Goal: Task Accomplishment & Management: Manage account settings

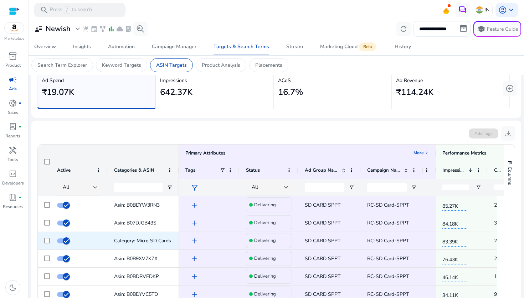
scroll to position [107, 0]
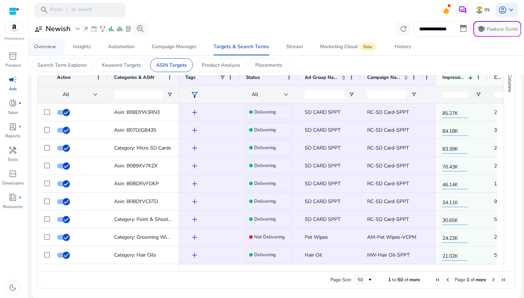
click at [42, 44] on div "Overview" at bounding box center [45, 46] width 22 height 5
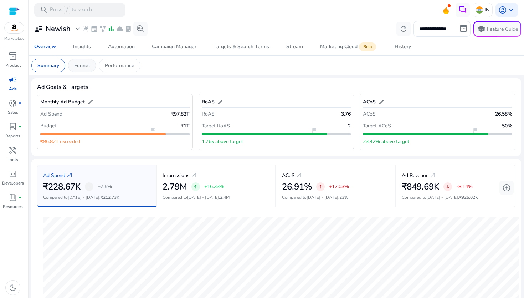
click at [80, 64] on p "Funnel" at bounding box center [82, 65] width 16 height 7
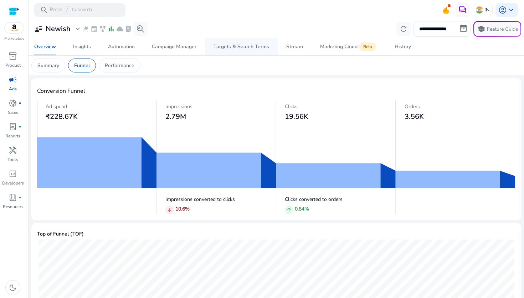
click at [216, 45] on div "Targets & Search Terms" at bounding box center [242, 46] width 56 height 5
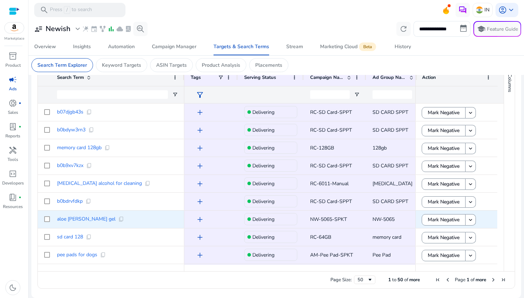
scroll to position [49, 0]
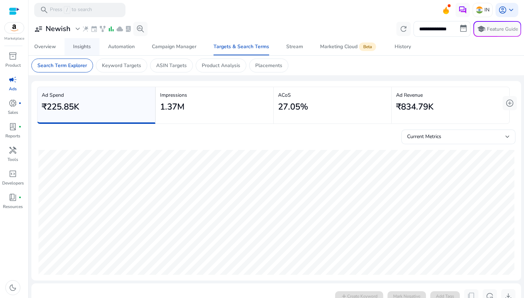
click at [73, 42] on link "Insights" at bounding box center [82, 46] width 35 height 17
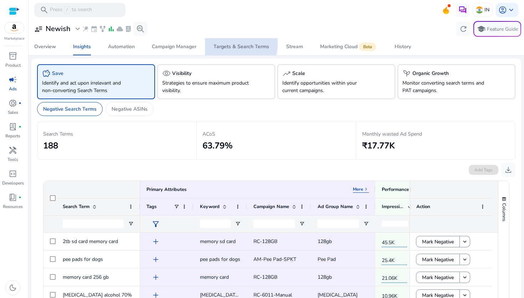
click at [227, 43] on span "Targets & Search Terms" at bounding box center [242, 46] width 56 height 17
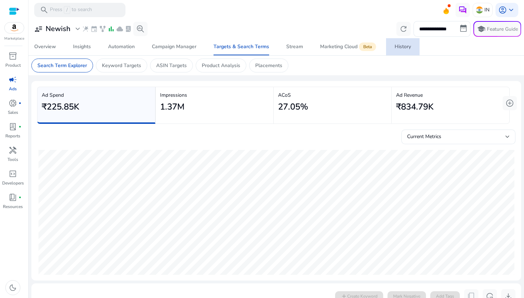
click at [400, 46] on div "History" at bounding box center [403, 46] width 16 height 5
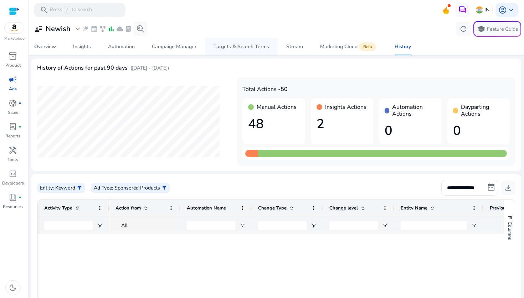
click at [215, 46] on div "Targets & Search Terms" at bounding box center [242, 46] width 56 height 5
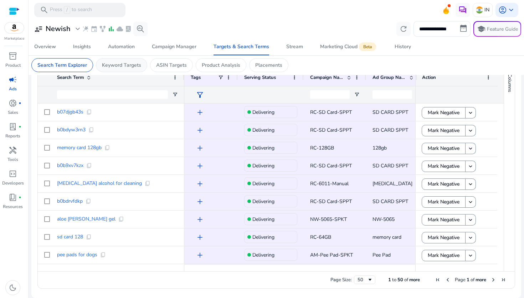
click at [125, 68] on p "Keyword Targets" at bounding box center [121, 64] width 39 height 7
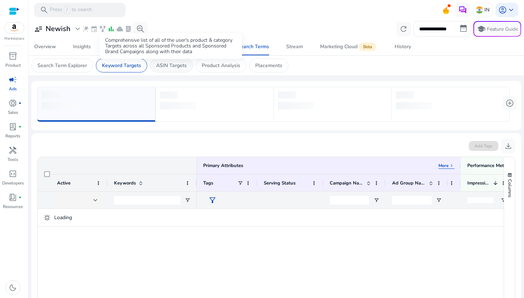
click at [173, 67] on p "ASIN Targets" at bounding box center [171, 65] width 31 height 7
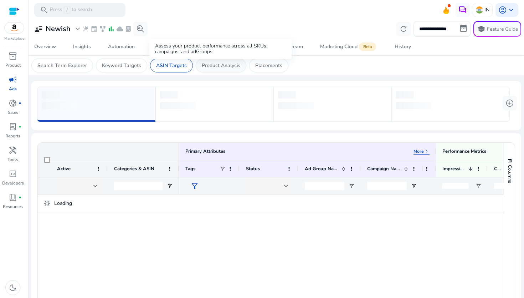
click at [207, 63] on p "Product Analysis" at bounding box center [221, 65] width 39 height 7
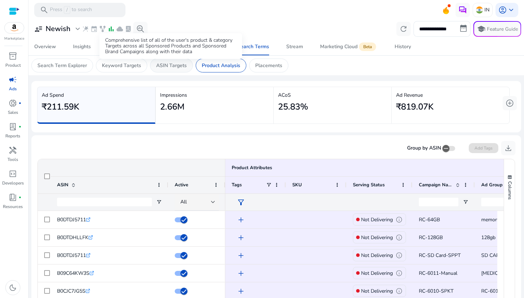
click at [161, 65] on p "ASIN Targets" at bounding box center [171, 65] width 31 height 7
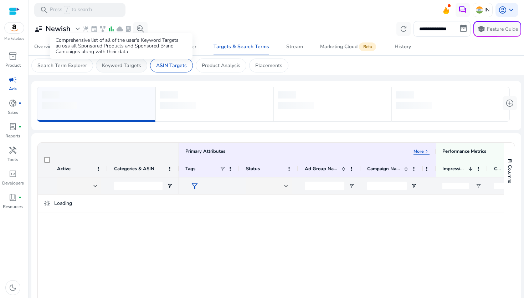
click at [134, 67] on p "Keyword Targets" at bounding box center [121, 65] width 39 height 7
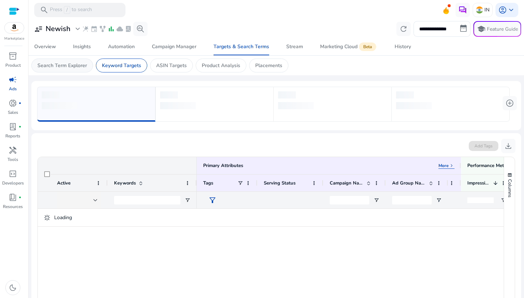
click at [72, 70] on div "Search Term Explorer" at bounding box center [62, 66] width 62 height 14
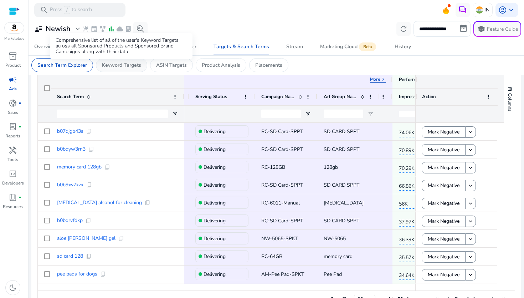
click at [113, 67] on p "Keyword Targets" at bounding box center [121, 64] width 39 height 7
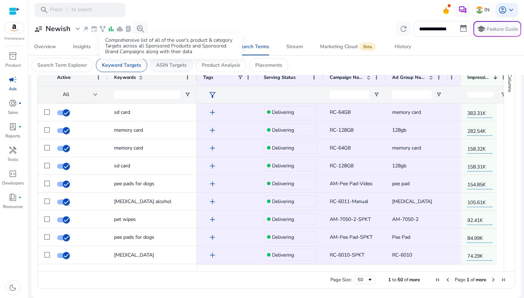
click at [163, 61] on body "**********" at bounding box center [262, 149] width 524 height 298
click at [179, 68] on p "ASIN Targets" at bounding box center [171, 64] width 31 height 7
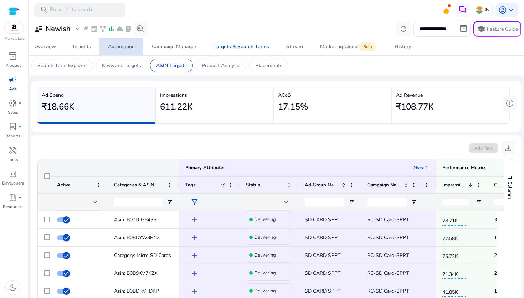
click at [116, 49] on div "Automation" at bounding box center [121, 46] width 27 height 5
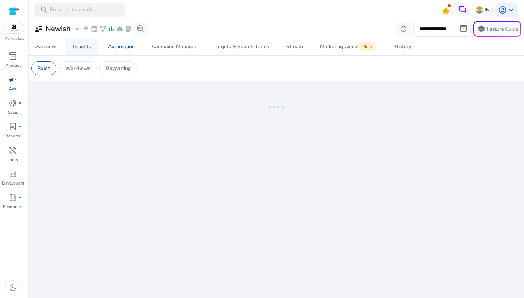
click at [86, 46] on div "Insights" at bounding box center [82, 46] width 18 height 5
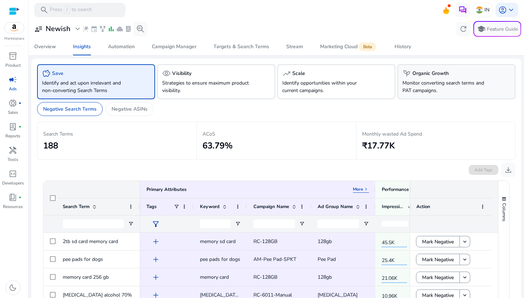
click at [410, 83] on p "Monitor converting search terms and PAT campaigns." at bounding box center [448, 86] width 90 height 15
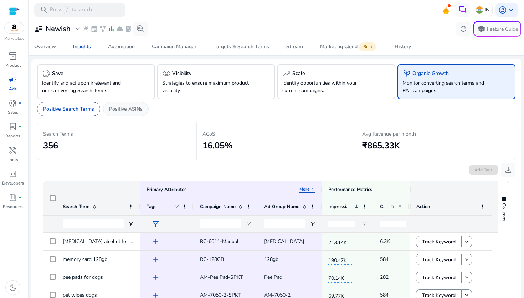
click at [141, 107] on p "Positive ASINs" at bounding box center [126, 108] width 34 height 7
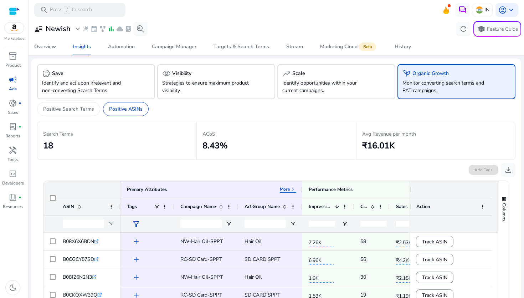
scroll to position [70, 0]
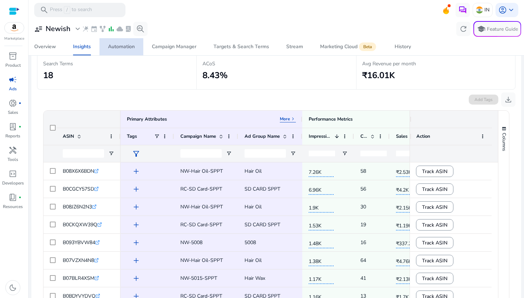
click at [130, 46] on div "Automation" at bounding box center [121, 46] width 27 height 5
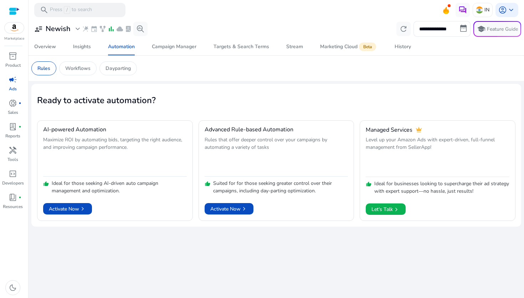
click at [67, 60] on mat-card "Rules Workflows Dayparting" at bounding box center [277, 68] width 502 height 25
click at [71, 66] on p "Workflows" at bounding box center [77, 68] width 25 height 7
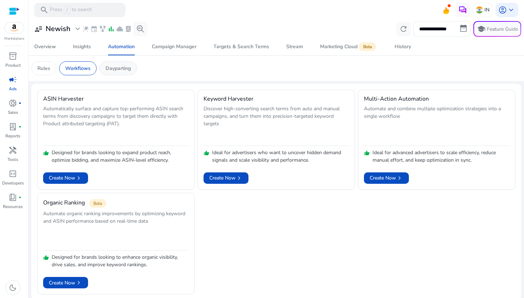
click at [109, 70] on p "Dayparting" at bounding box center [118, 68] width 25 height 7
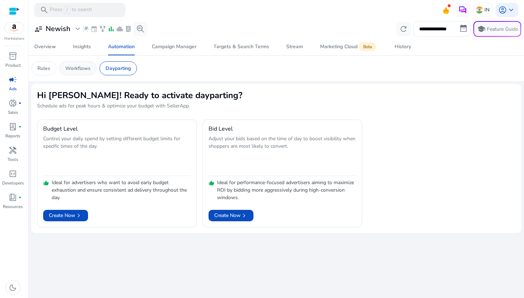
click at [83, 70] on p "Workflows" at bounding box center [77, 68] width 25 height 7
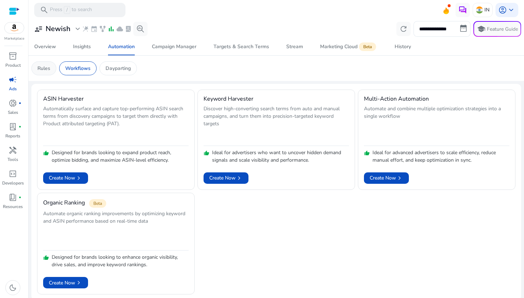
click at [46, 70] on p "Rules" at bounding box center [43, 68] width 13 height 7
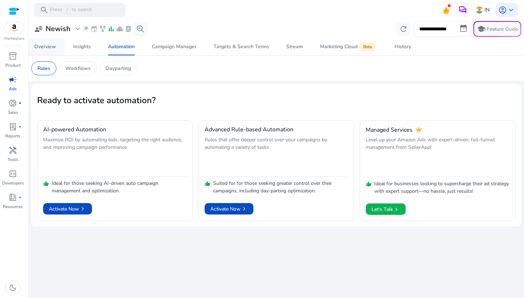
click at [41, 45] on div "Overview" at bounding box center [45, 46] width 22 height 5
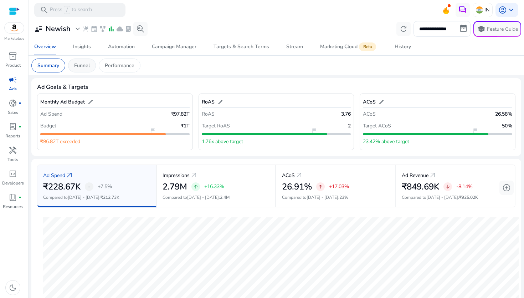
click at [89, 67] on p "Funnel" at bounding box center [82, 65] width 16 height 7
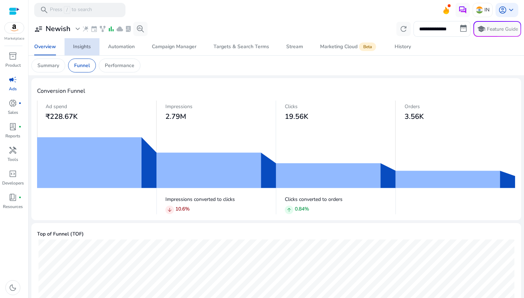
click at [87, 49] on div "Insights" at bounding box center [82, 46] width 18 height 5
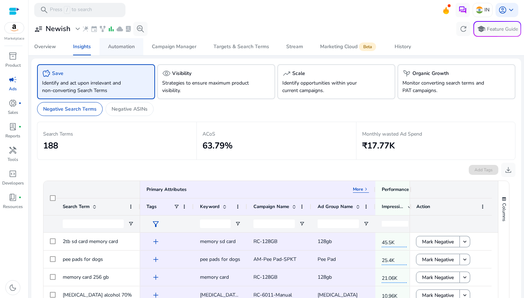
click at [114, 49] on div "Automation" at bounding box center [121, 46] width 27 height 5
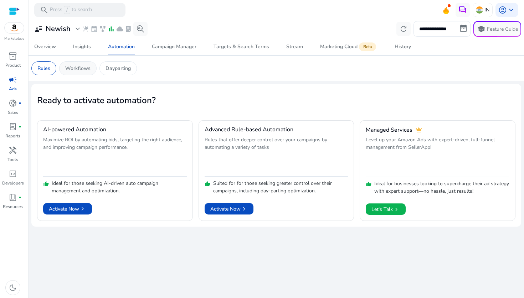
click at [96, 67] on div "Workflows" at bounding box center [77, 68] width 37 height 14
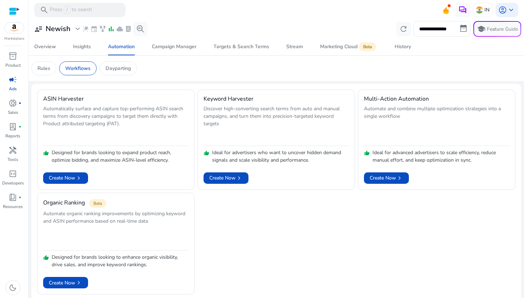
click at [123, 76] on mat-card "Rules Workflows Dayparting" at bounding box center [277, 68] width 502 height 25
click at [124, 71] on p "Dayparting" at bounding box center [118, 68] width 25 height 7
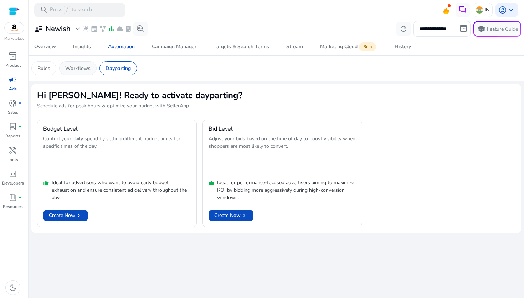
click at [76, 72] on div "Workflows" at bounding box center [77, 68] width 37 height 14
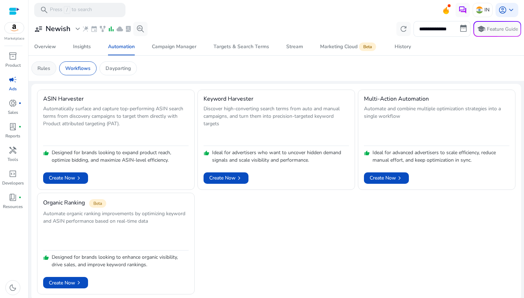
click at [49, 70] on p "Rules" at bounding box center [43, 68] width 13 height 7
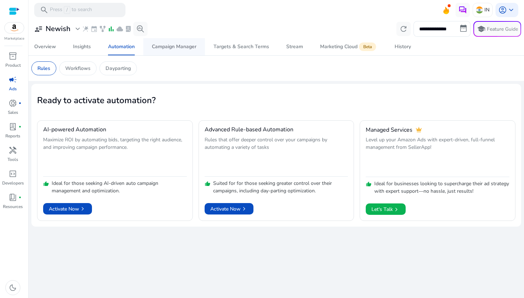
click at [176, 42] on span "Campaign Manager" at bounding box center [174, 46] width 45 height 17
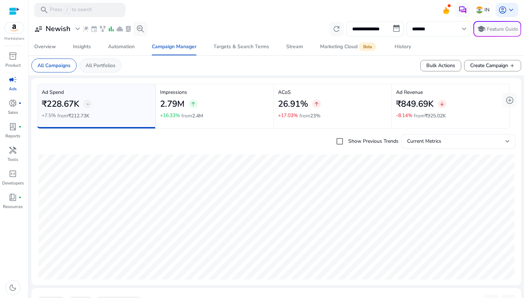
click at [99, 64] on p "All Portfolios" at bounding box center [101, 65] width 30 height 7
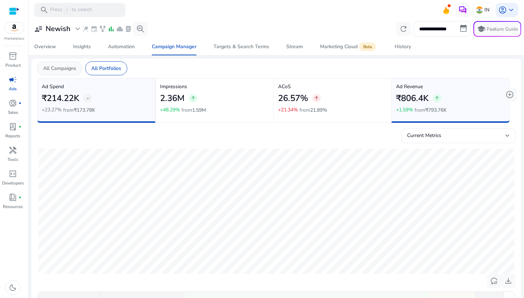
click at [65, 67] on p "All Campaigns" at bounding box center [59, 68] width 33 height 7
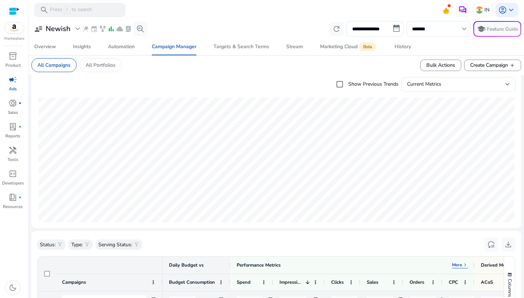
scroll to position [14, 0]
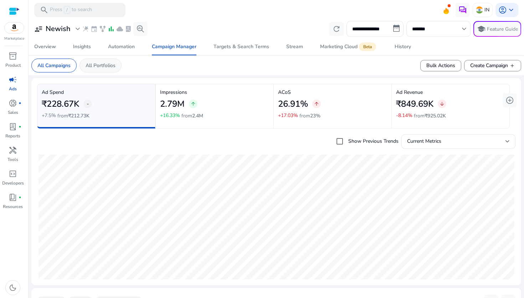
click at [88, 62] on p "All Portfolios" at bounding box center [101, 65] width 30 height 7
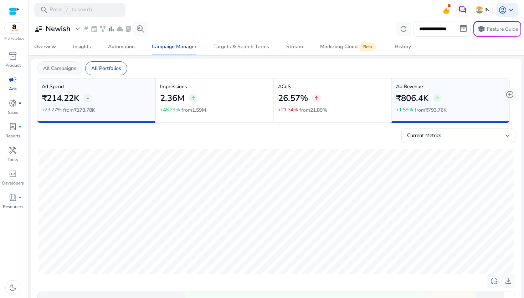
click at [62, 67] on p "All Campaigns" at bounding box center [59, 68] width 33 height 7
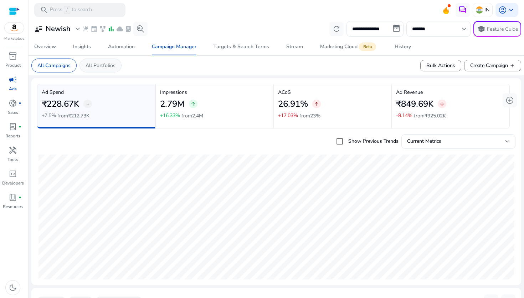
click at [114, 65] on p "All Portfolios" at bounding box center [101, 65] width 30 height 7
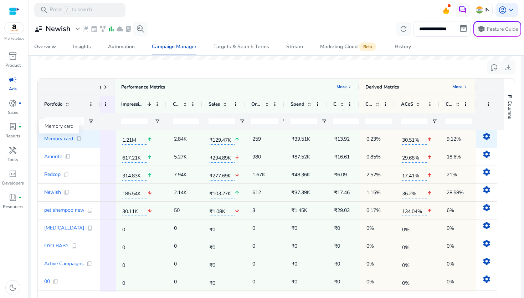
click at [68, 138] on span "Memory card" at bounding box center [58, 138] width 29 height 5
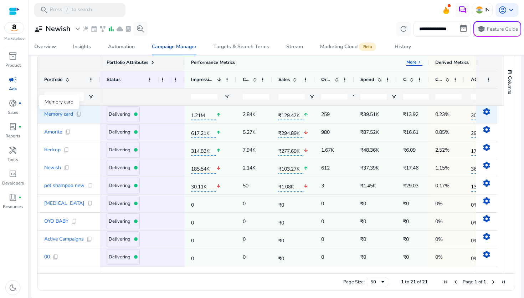
click at [67, 115] on span "Memory card" at bounding box center [58, 114] width 29 height 5
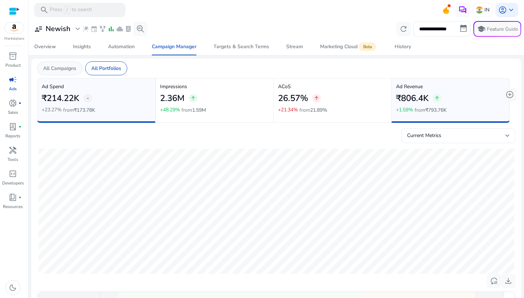
click at [71, 68] on p "All Campaigns" at bounding box center [59, 68] width 33 height 7
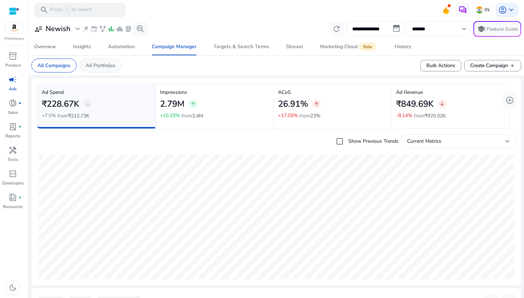
click at [102, 64] on p "All Portfolios" at bounding box center [101, 65] width 30 height 7
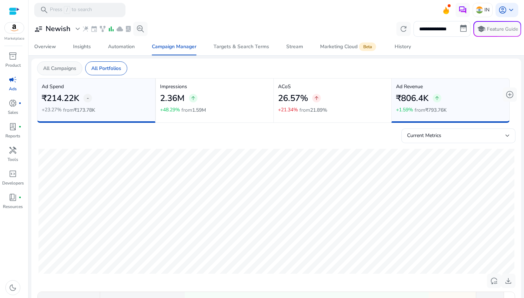
click at [67, 67] on p "All Campaigns" at bounding box center [59, 68] width 33 height 7
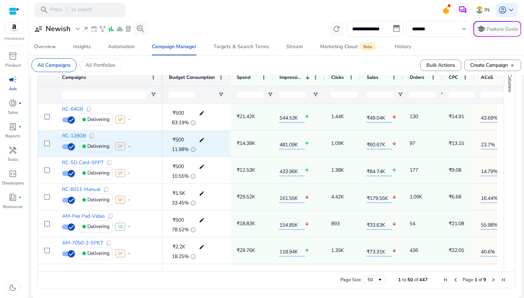
scroll to position [232, 0]
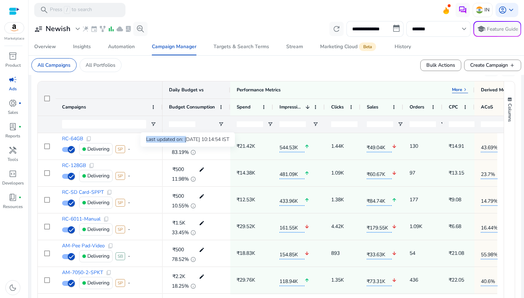
drag, startPoint x: 189, startPoint y: 137, endPoint x: 243, endPoint y: 136, distance: 54.2
click at [235, 136] on div "Last updated on: Oct 8, 2025, 10:14:54 IST" at bounding box center [188, 139] width 95 height 14
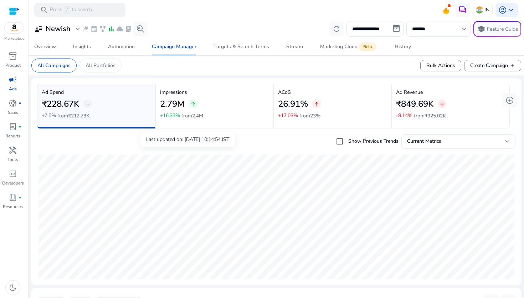
scroll to position [232, 0]
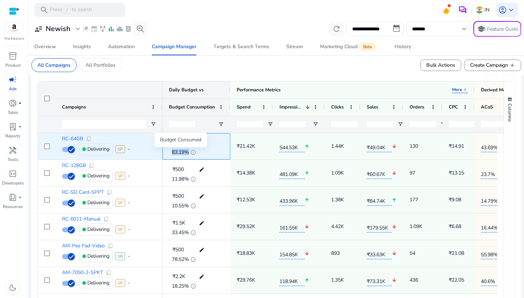
drag, startPoint x: 170, startPoint y: 153, endPoint x: 189, endPoint y: 153, distance: 19.6
click at [189, 153] on div "83.19% info" at bounding box center [196, 151] width 55 height 7
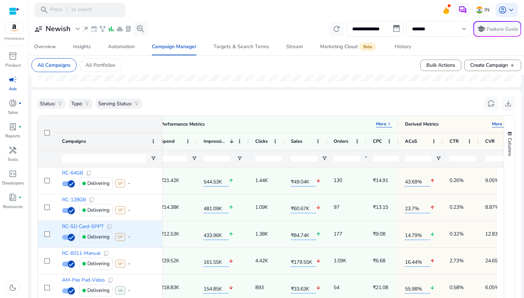
scroll to position [0, 0]
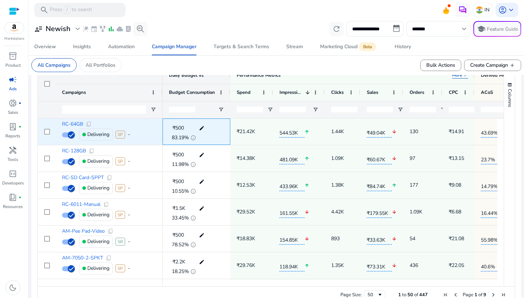
click at [204, 138] on div "83.19% info" at bounding box center [196, 136] width 55 height 7
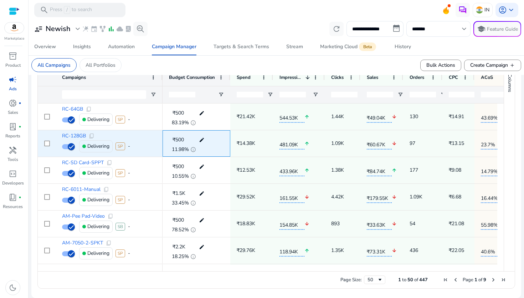
click at [204, 138] on mat-icon "edit" at bounding box center [201, 139] width 9 height 11
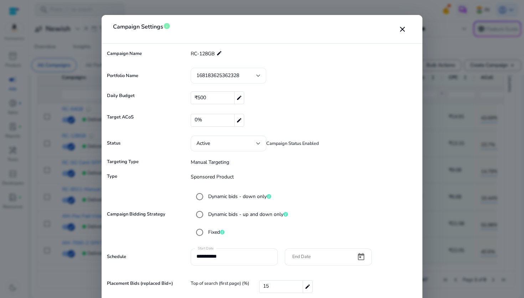
click at [257, 74] on div at bounding box center [259, 75] width 4 height 3
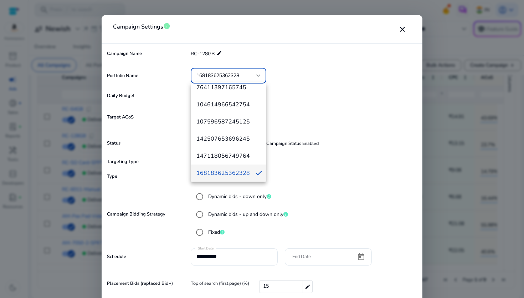
click at [279, 91] on div at bounding box center [262, 149] width 524 height 298
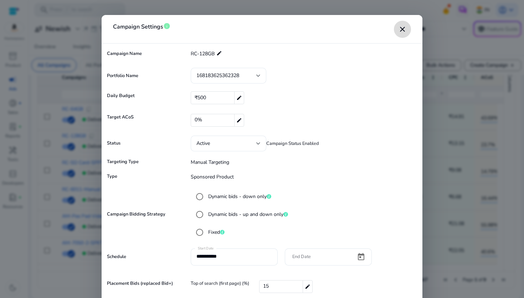
click at [410, 31] on span "close dialog" at bounding box center [402, 29] width 17 height 17
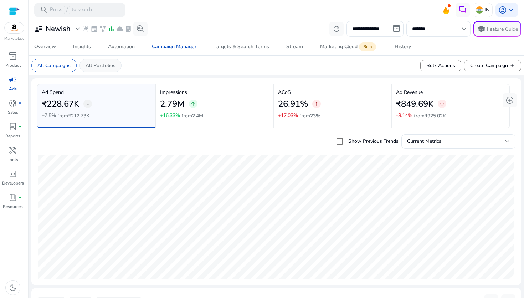
click at [98, 65] on p "All Portfolios" at bounding box center [101, 65] width 30 height 7
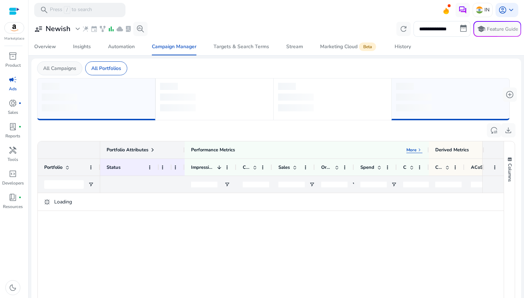
click at [66, 64] on div "All Campaigns" at bounding box center [59, 68] width 45 height 14
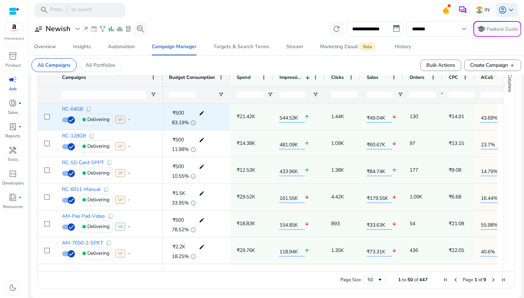
click at [200, 115] on mat-icon "edit" at bounding box center [201, 113] width 9 height 11
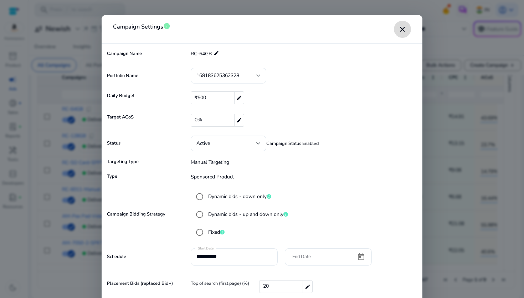
click at [404, 29] on mat-icon "close" at bounding box center [402, 29] width 9 height 9
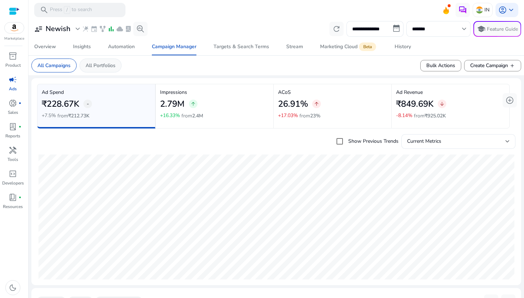
click at [100, 63] on p "All Portfolios" at bounding box center [101, 65] width 30 height 7
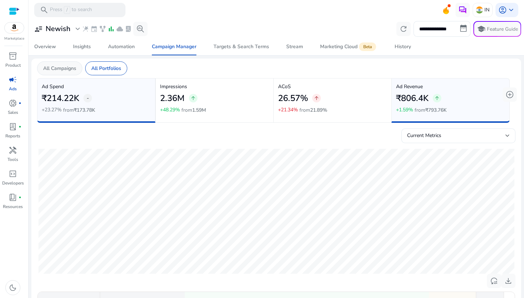
click at [72, 70] on p "All Campaigns" at bounding box center [59, 68] width 33 height 7
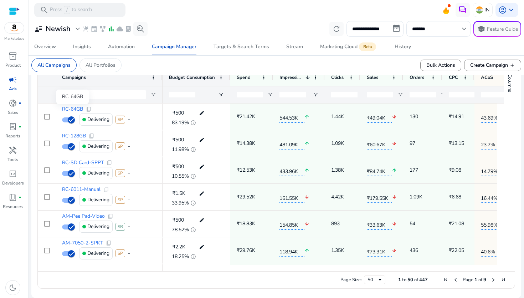
click at [77, 104] on div "RC-64GB" at bounding box center [72, 97] width 32 height 14
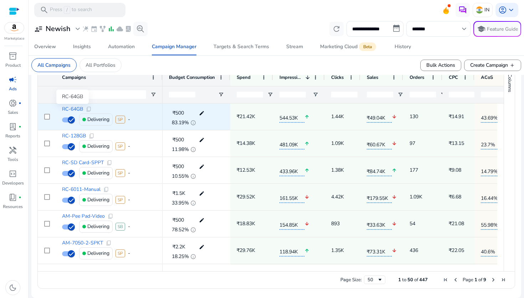
click at [76, 109] on span "RC-64GB" at bounding box center [72, 109] width 21 height 5
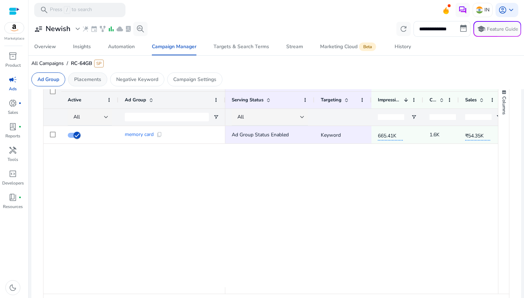
click at [98, 81] on p "Placements" at bounding box center [87, 79] width 27 height 7
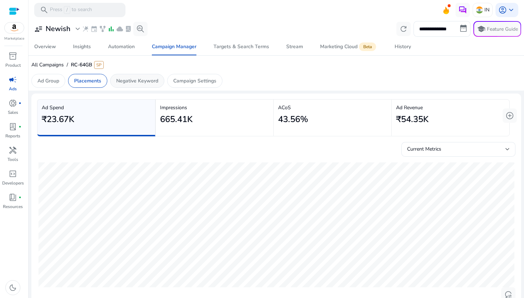
click at [130, 82] on p "Negative Keyword" at bounding box center [137, 80] width 42 height 7
click at [184, 81] on p "Campaign Settings" at bounding box center [194, 80] width 43 height 7
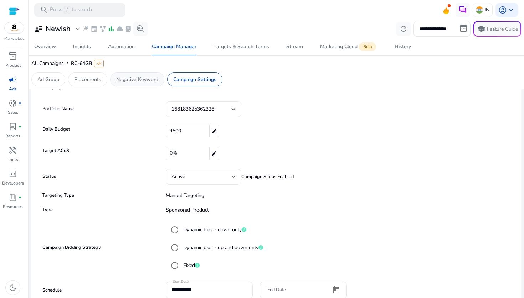
click at [146, 77] on p "Negative Keyword" at bounding box center [137, 79] width 42 height 7
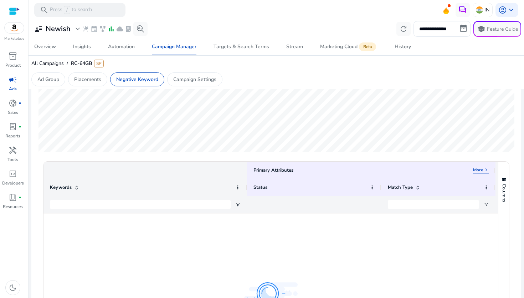
scroll to position [89, 0]
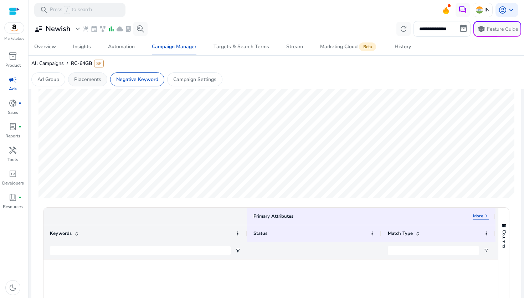
click at [97, 81] on p "Placements" at bounding box center [87, 79] width 27 height 7
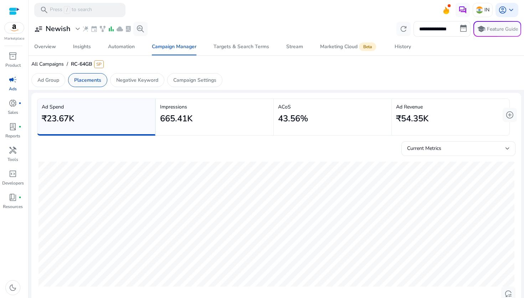
scroll to position [0, 0]
click at [57, 80] on p "Ad Group" at bounding box center [48, 80] width 22 height 7
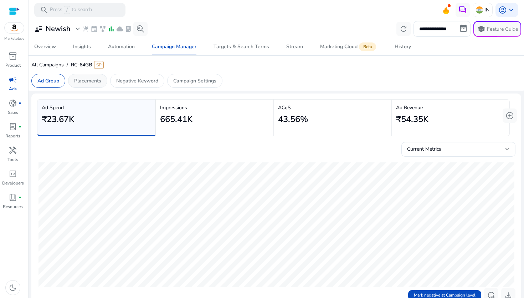
click at [99, 85] on div "Placements" at bounding box center [87, 81] width 39 height 14
click at [137, 73] on div "All Campaigns / RC-64GB SP Ad Group Placements Negative Keyword Campaign Settin…" at bounding box center [276, 73] width 490 height 29
click at [137, 77] on p "Negative Keyword" at bounding box center [137, 80] width 42 height 7
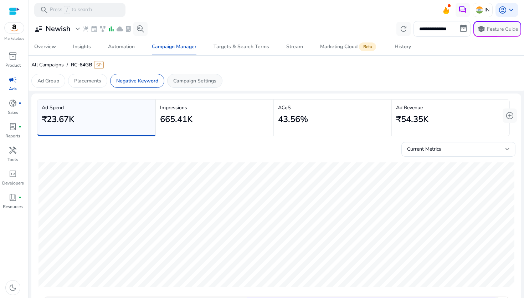
click at [200, 77] on p "Campaign Settings" at bounding box center [194, 80] width 43 height 7
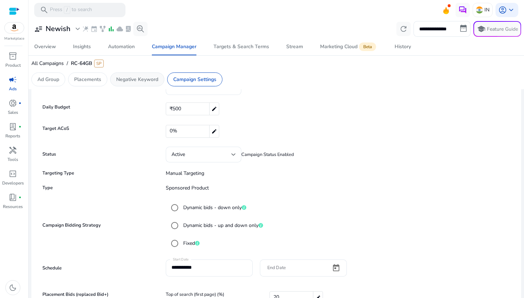
click at [141, 78] on p "Negative Keyword" at bounding box center [137, 79] width 42 height 7
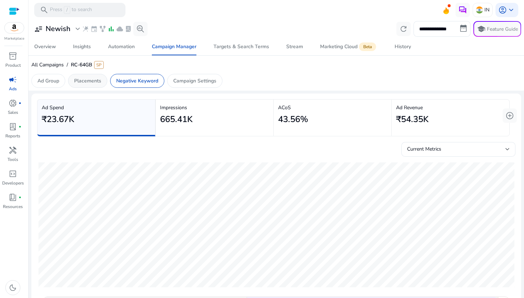
click at [88, 82] on p "Placements" at bounding box center [87, 80] width 27 height 7
click at [47, 81] on p "Ad Group" at bounding box center [48, 80] width 22 height 7
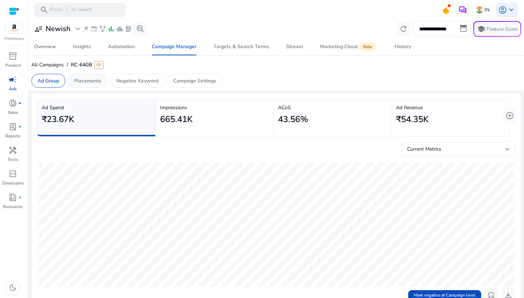
click at [85, 80] on p "Placements" at bounding box center [87, 80] width 27 height 7
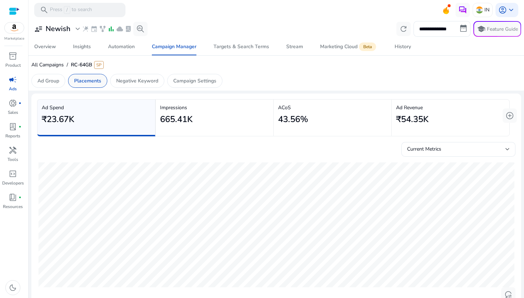
click at [85, 80] on p "Placements" at bounding box center [87, 80] width 27 height 7
click at [43, 78] on p "Ad Group" at bounding box center [48, 80] width 22 height 7
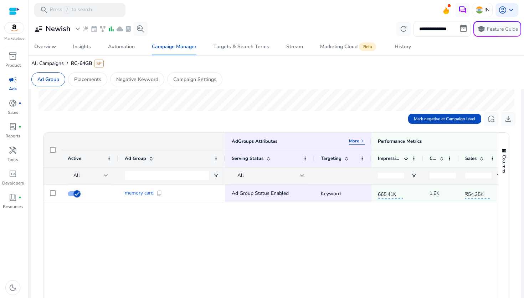
scroll to position [152, 0]
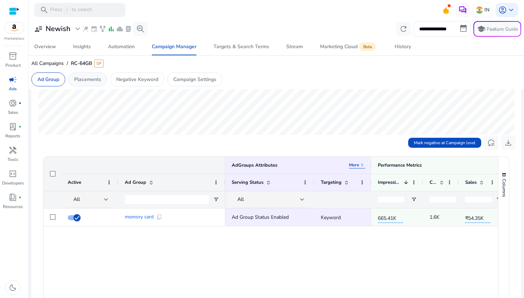
click at [87, 80] on p "Placements" at bounding box center [87, 79] width 27 height 7
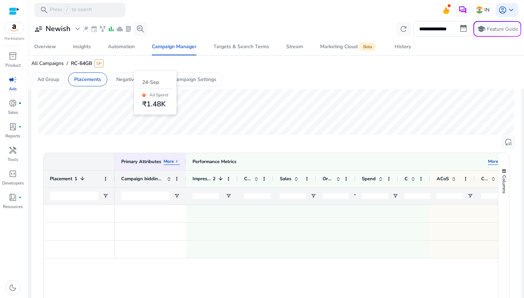
scroll to position [0, 0]
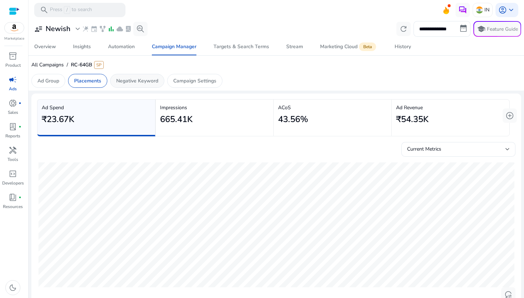
click at [130, 81] on p "Negative Keyword" at bounding box center [137, 80] width 42 height 7
click at [176, 80] on p "Campaign Settings" at bounding box center [194, 80] width 43 height 7
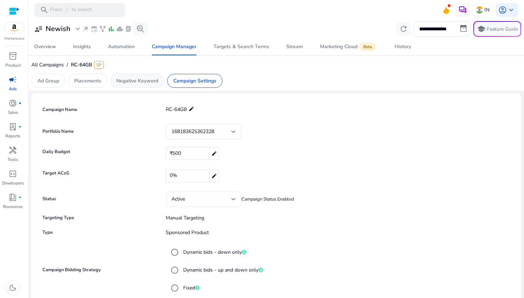
click at [144, 82] on p "Negative Keyword" at bounding box center [137, 80] width 42 height 7
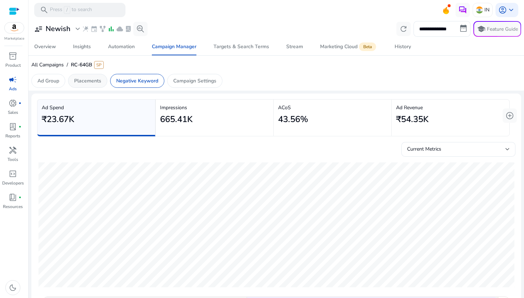
click at [85, 83] on p "Placements" at bounding box center [87, 80] width 27 height 7
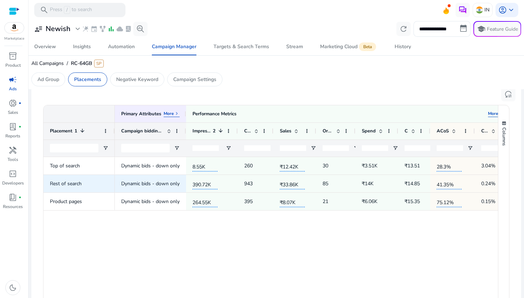
scroll to position [0, 15]
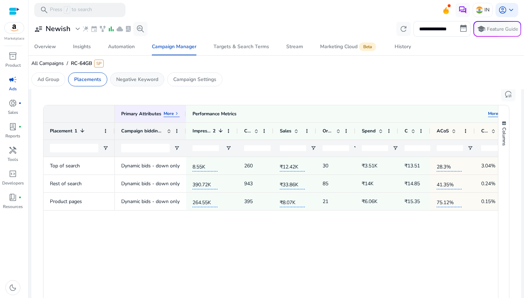
click at [148, 75] on div "Negative Keyword" at bounding box center [137, 79] width 54 height 14
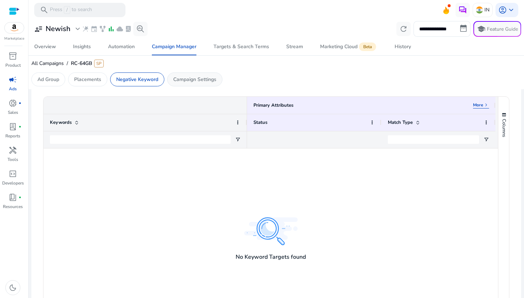
click at [199, 77] on p "Campaign Settings" at bounding box center [194, 79] width 43 height 7
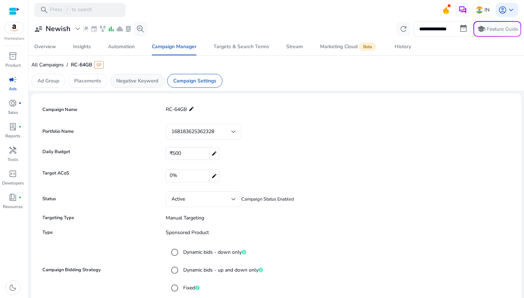
click at [152, 77] on p "Negative Keyword" at bounding box center [137, 80] width 42 height 7
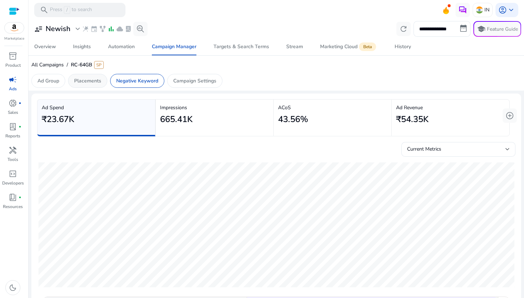
click at [91, 79] on p "Placements" at bounding box center [87, 80] width 27 height 7
click at [138, 83] on p "Negative Keyword" at bounding box center [137, 80] width 42 height 7
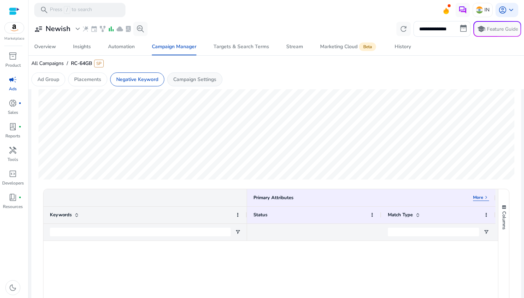
click at [188, 80] on p "Campaign Settings" at bounding box center [194, 79] width 43 height 7
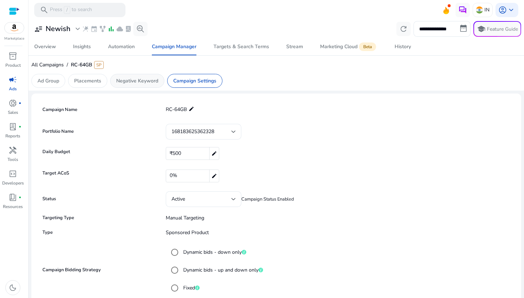
click at [132, 82] on p "Negative Keyword" at bounding box center [137, 80] width 42 height 7
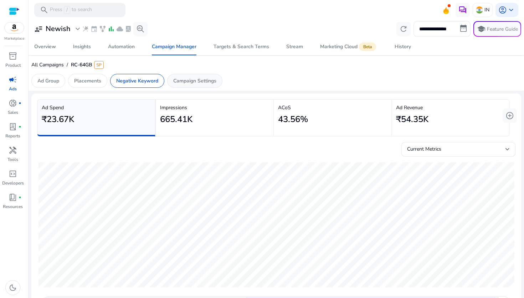
click at [195, 80] on p "Campaign Settings" at bounding box center [194, 80] width 43 height 7
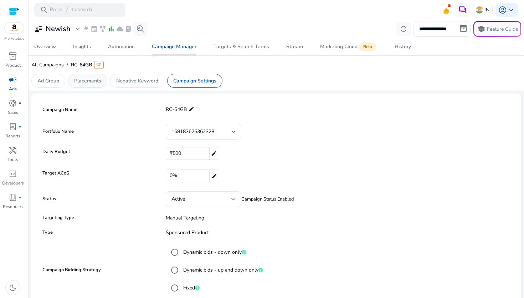
click at [93, 81] on p "Placements" at bounding box center [87, 80] width 27 height 7
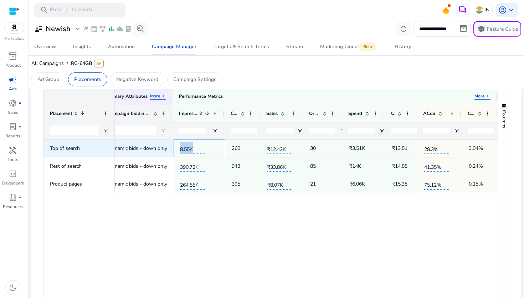
drag, startPoint x: 175, startPoint y: 149, endPoint x: 199, endPoint y: 149, distance: 23.9
click at [199, 149] on div "8.55K" at bounding box center [200, 147] width 52 height 17
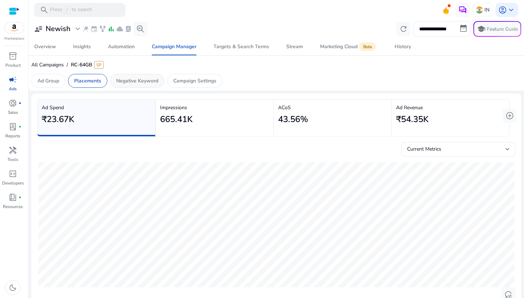
click at [148, 83] on p "Negative Keyword" at bounding box center [137, 80] width 42 height 7
click at [199, 80] on p "Campaign Settings" at bounding box center [194, 80] width 43 height 7
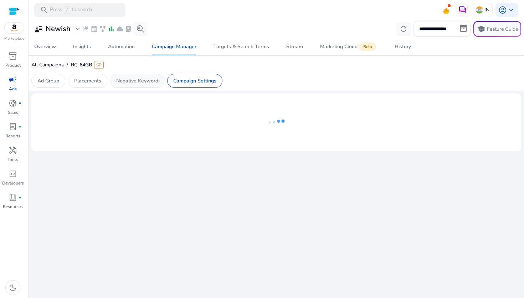
click at [149, 84] on p "Negative Keyword" at bounding box center [137, 80] width 42 height 7
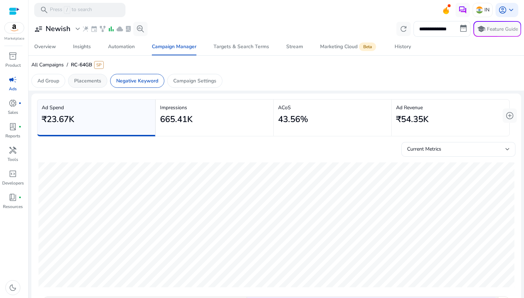
click at [81, 75] on div "Placements" at bounding box center [87, 81] width 39 height 14
click at [45, 76] on div "Ad Group" at bounding box center [48, 81] width 34 height 14
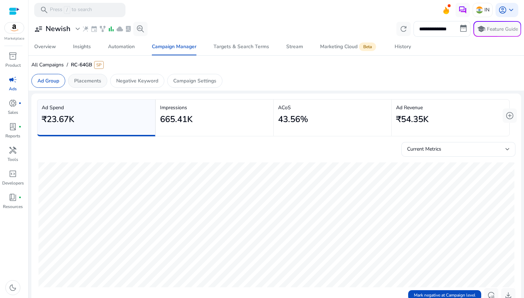
click at [98, 79] on p "Placements" at bounding box center [87, 80] width 27 height 7
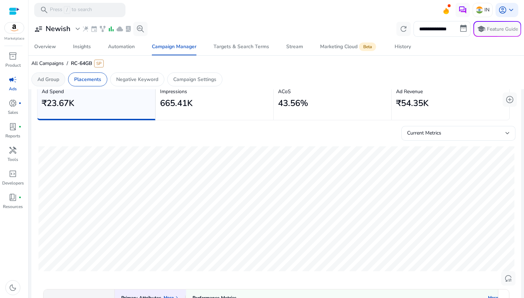
click at [57, 80] on p "Ad Group" at bounding box center [48, 79] width 22 height 7
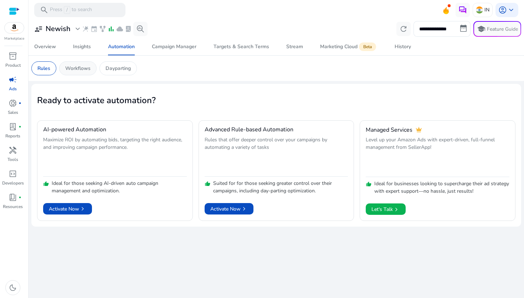
click at [88, 68] on p "Workflows" at bounding box center [77, 68] width 25 height 7
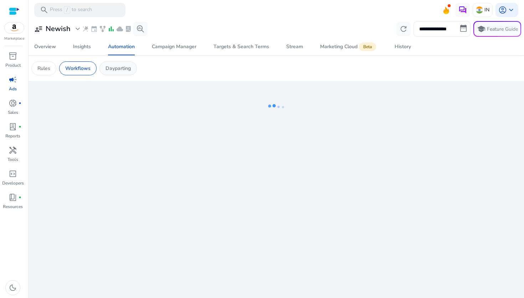
click at [119, 68] on p "Dayparting" at bounding box center [118, 68] width 25 height 7
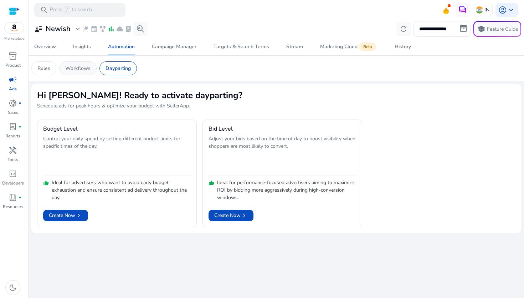
click at [77, 67] on p "Workflows" at bounding box center [77, 68] width 25 height 7
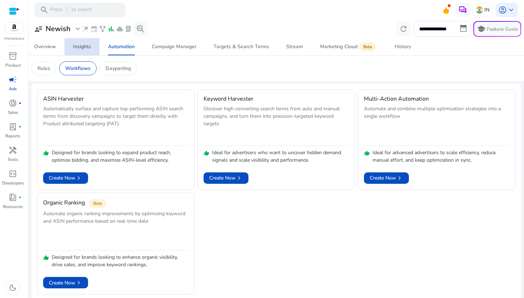
click at [76, 48] on div "Insights" at bounding box center [82, 46] width 18 height 5
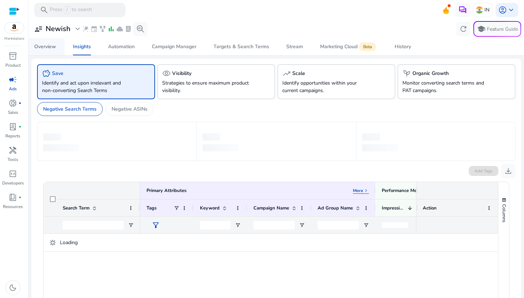
click at [45, 50] on span "Overview" at bounding box center [45, 46] width 22 height 17
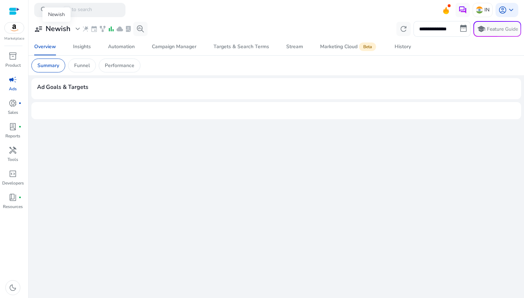
click at [75, 31] on span "expand_more" at bounding box center [77, 29] width 9 height 9
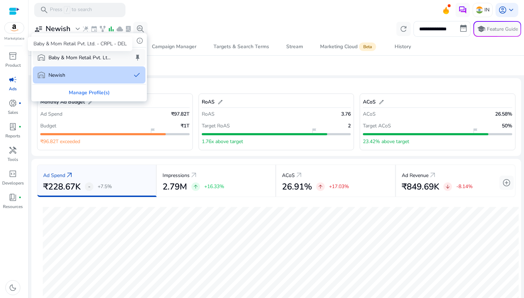
click at [80, 59] on p "Baby & Mom Retail Pvt. Lt..." at bounding box center [80, 57] width 62 height 7
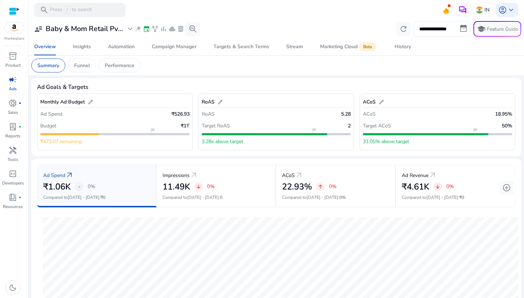
click at [80, 72] on mat-card "Summary Funnel Performance" at bounding box center [277, 66] width 502 height 20
click at [83, 66] on p "Funnel" at bounding box center [82, 65] width 16 height 7
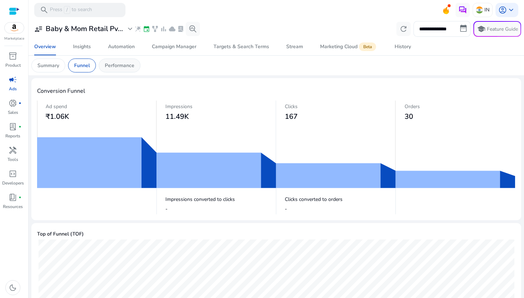
click at [132, 72] on mat-card "Summary Funnel Performance" at bounding box center [277, 66] width 502 height 20
click at [126, 67] on p "Performance" at bounding box center [120, 65] width 30 height 7
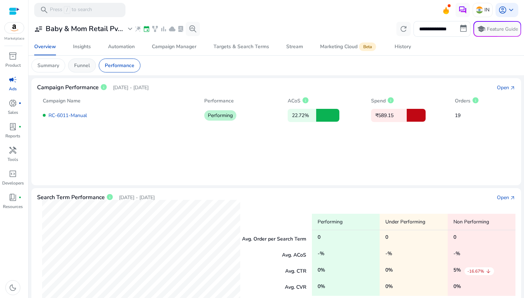
click at [77, 61] on div "Funnel" at bounding box center [82, 66] width 28 height 14
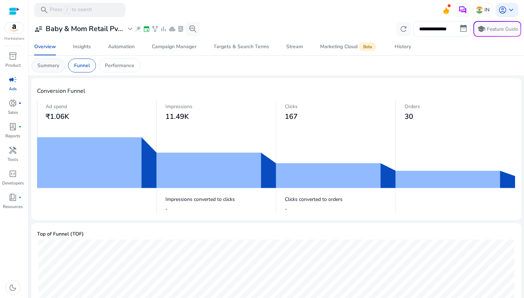
click at [49, 64] on p "Summary" at bounding box center [48, 65] width 22 height 7
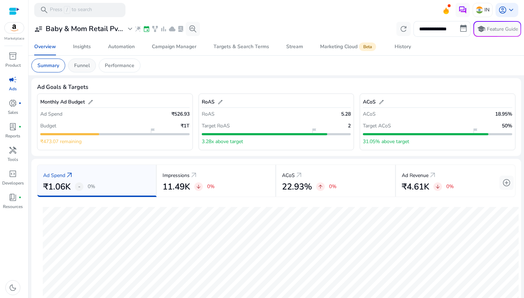
click at [77, 69] on p "Funnel" at bounding box center [82, 65] width 16 height 7
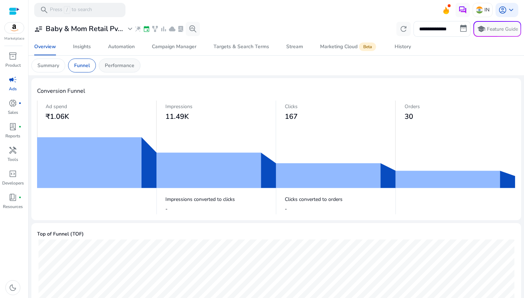
click at [105, 67] on div "Performance" at bounding box center [120, 66] width 42 height 14
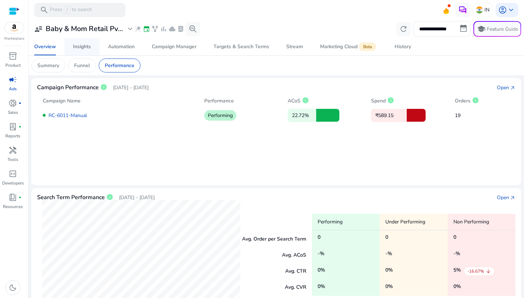
click at [81, 46] on div "Insights" at bounding box center [82, 46] width 18 height 5
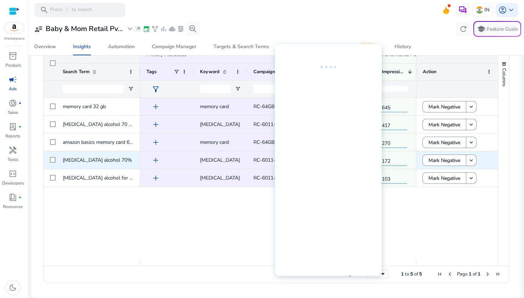
scroll to position [124, 0]
